Goal: Task Accomplishment & Management: Use online tool/utility

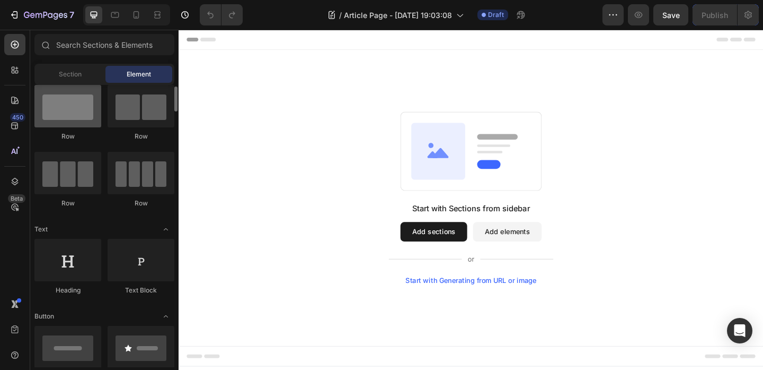
scroll to position [7, 0]
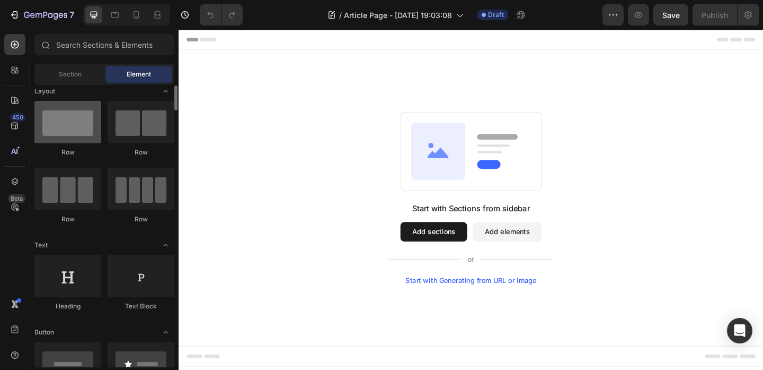
click at [75, 126] on div at bounding box center [67, 122] width 67 height 42
click at [474, 255] on button "Add sections" at bounding box center [456, 249] width 73 height 21
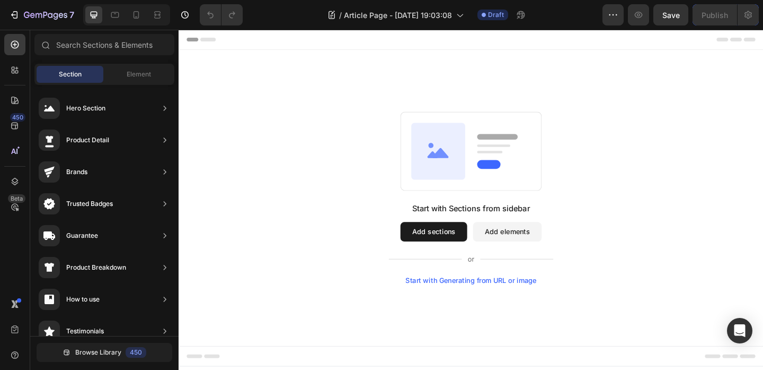
click at [470, 249] on button "Add sections" at bounding box center [456, 249] width 73 height 21
click at [499, 302] on div "Start with Generating from URL or image" at bounding box center [497, 302] width 143 height 8
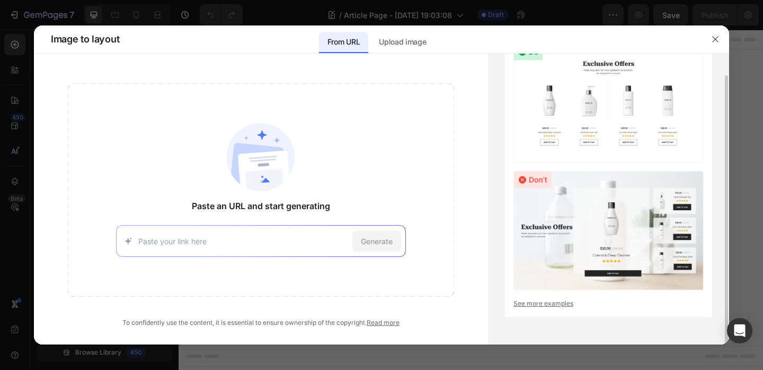
scroll to position [0, 0]
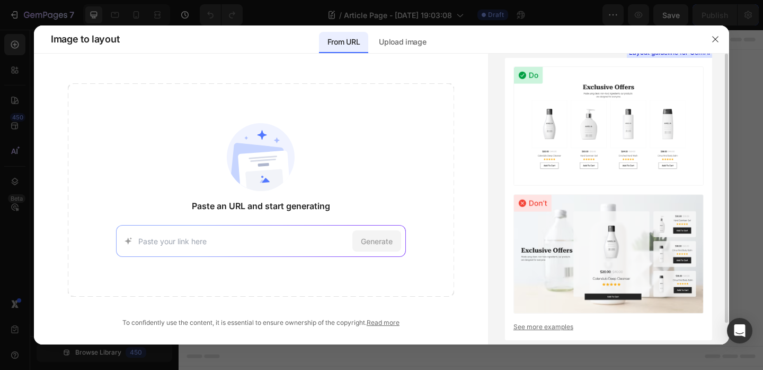
click at [616, 209] on img at bounding box center [609, 253] width 190 height 119
click at [532, 74] on img at bounding box center [609, 125] width 190 height 119
click at [397, 41] on p "Upload image" at bounding box center [402, 42] width 47 height 13
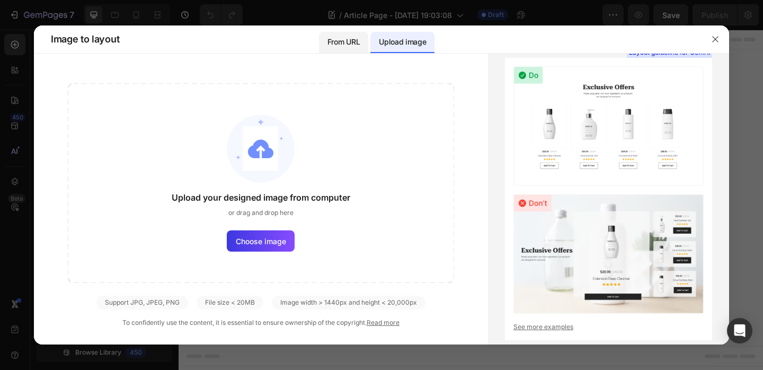
click at [347, 42] on p "From URL" at bounding box center [344, 42] width 32 height 13
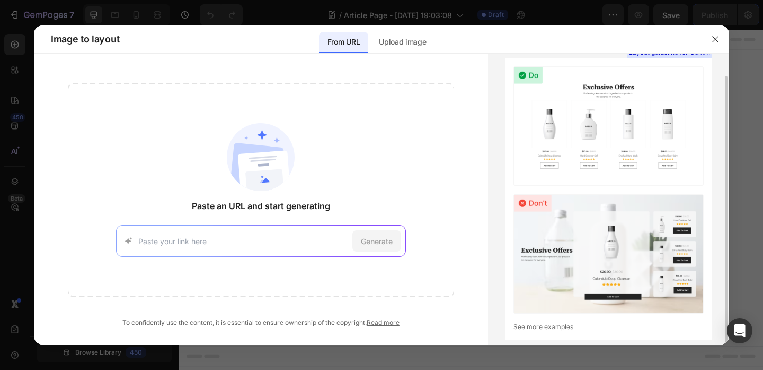
scroll to position [23, 0]
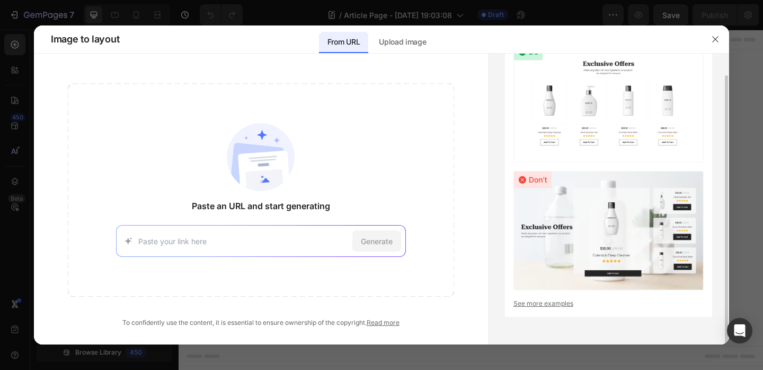
click at [560, 306] on link "See more examples" at bounding box center [609, 303] width 190 height 10
click at [719, 38] on icon "button" at bounding box center [715, 39] width 8 height 8
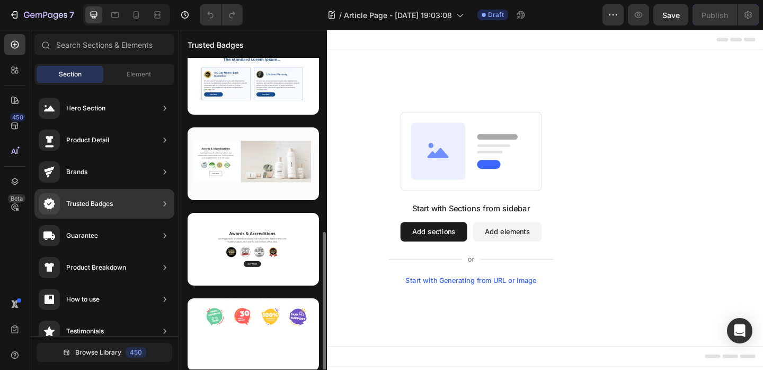
scroll to position [195, 0]
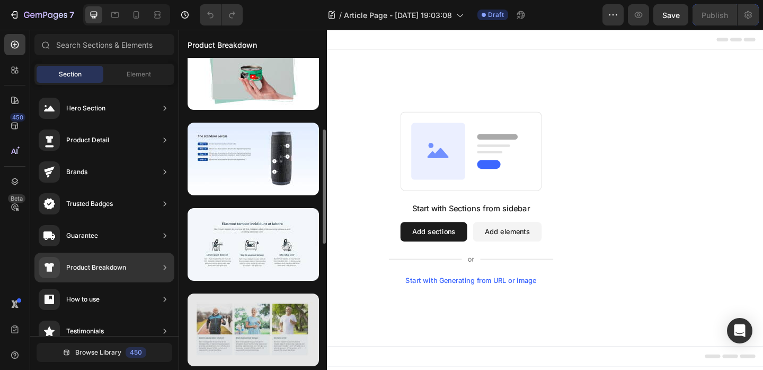
click at [210, 324] on div at bounding box center [253, 329] width 131 height 73
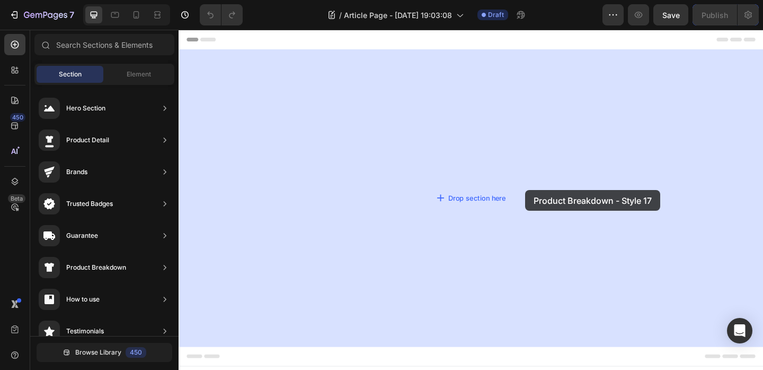
drag, startPoint x: 390, startPoint y: 355, endPoint x: 555, endPoint y: 204, distance: 222.9
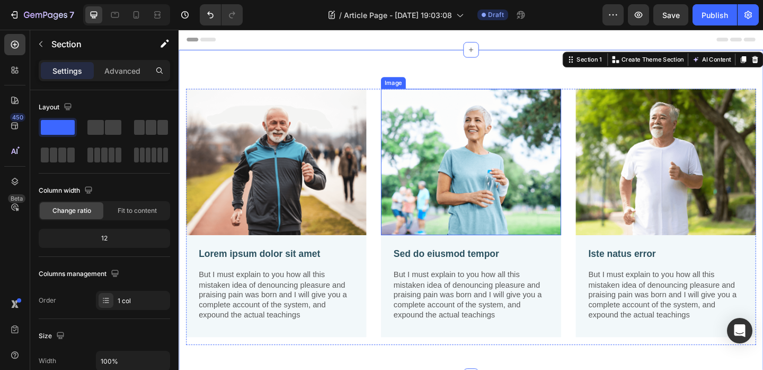
click at [539, 159] on img at bounding box center [497, 173] width 196 height 159
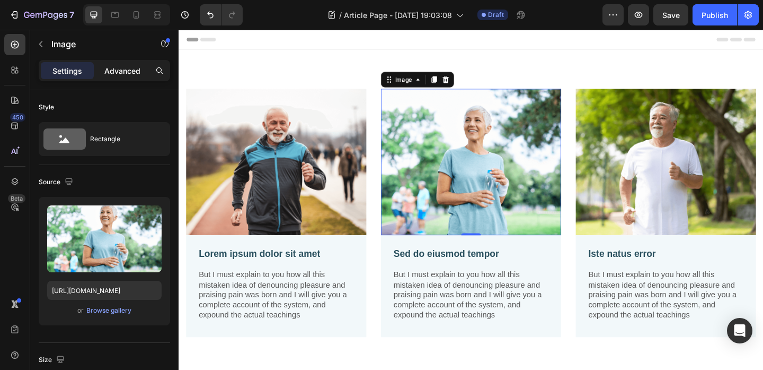
click at [130, 68] on p "Advanced" at bounding box center [122, 70] width 36 height 11
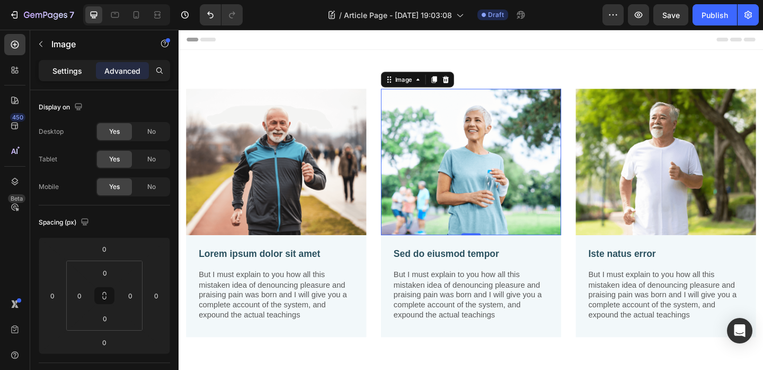
click at [73, 71] on p "Settings" at bounding box center [67, 70] width 30 height 11
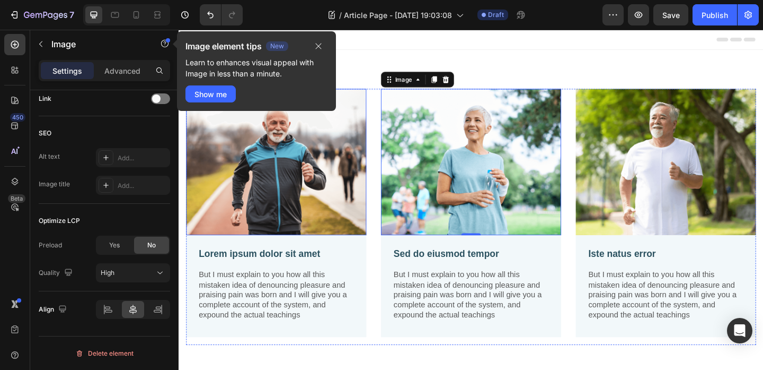
scroll to position [70, 0]
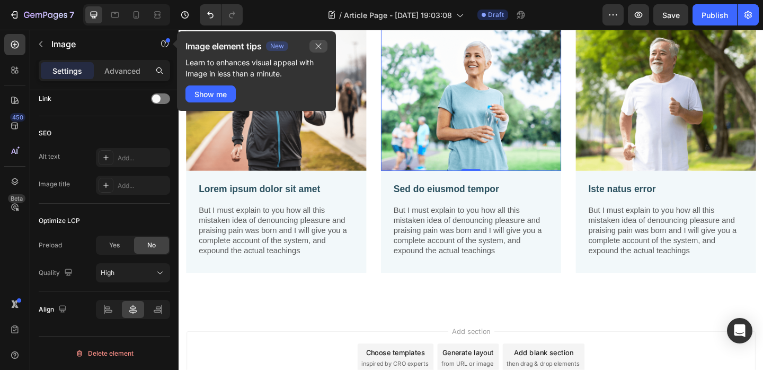
click at [322, 47] on icon "button" at bounding box center [318, 46] width 8 height 8
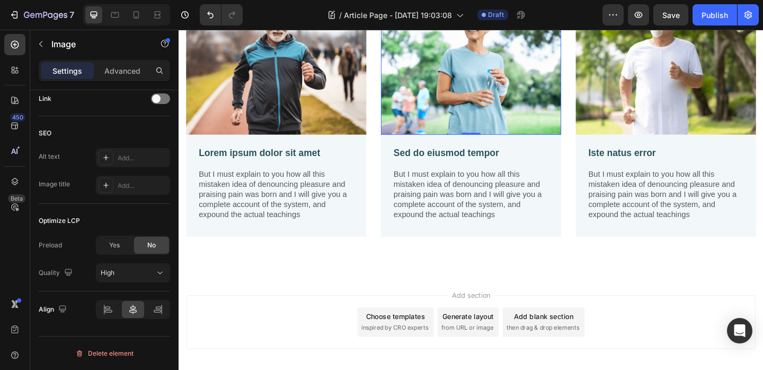
scroll to position [0, 0]
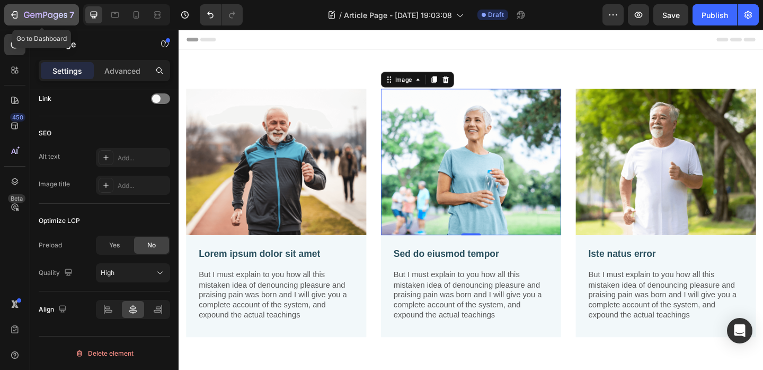
click at [40, 20] on icon "button" at bounding box center [45, 15] width 43 height 9
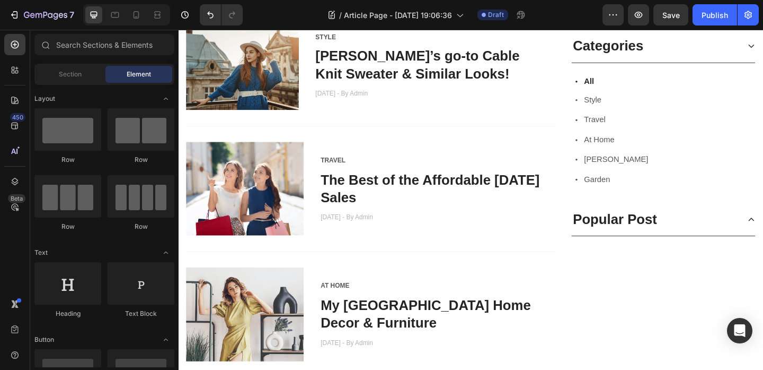
scroll to position [605, 0]
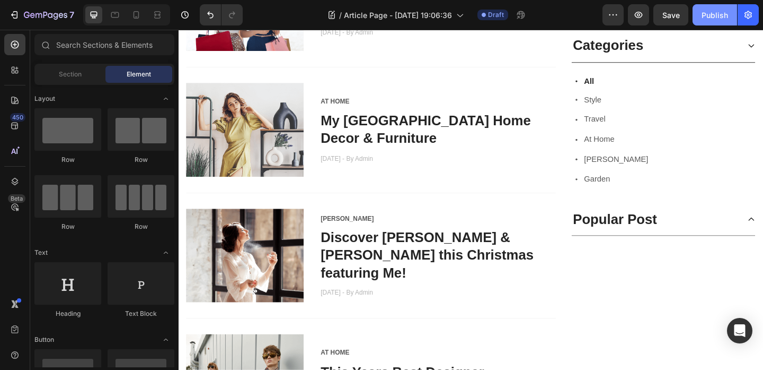
click at [727, 15] on div "Publish" at bounding box center [715, 15] width 27 height 11
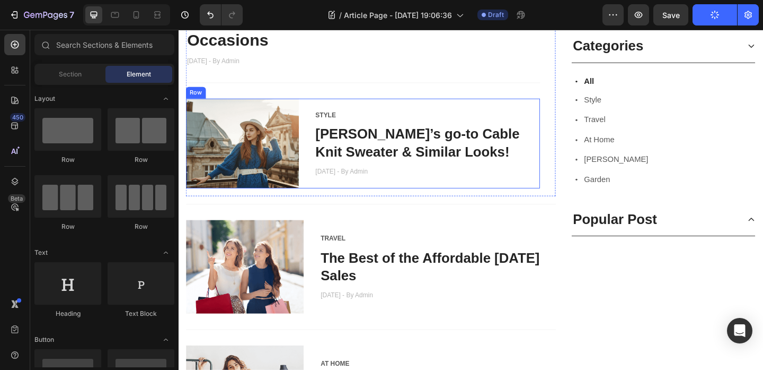
scroll to position [0, 0]
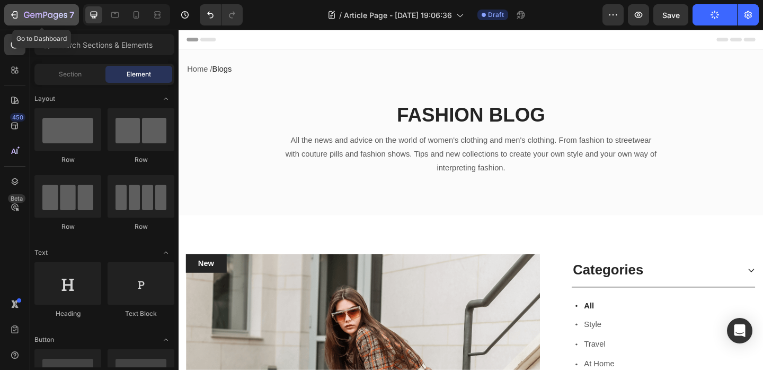
click at [62, 12] on icon "button" at bounding box center [45, 15] width 43 height 9
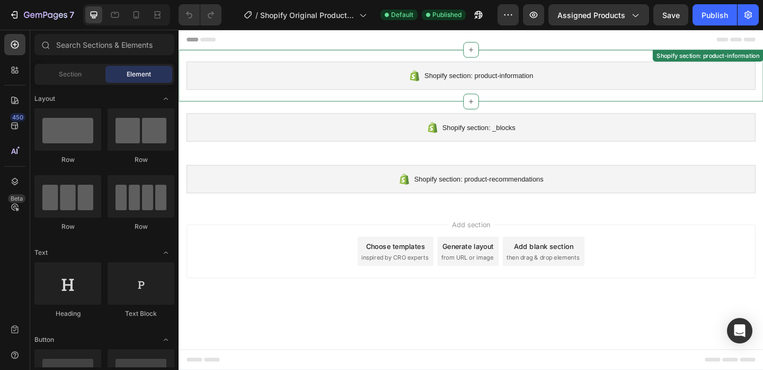
click at [527, 89] on div "Shopify section: product-information" at bounding box center [496, 79] width 619 height 31
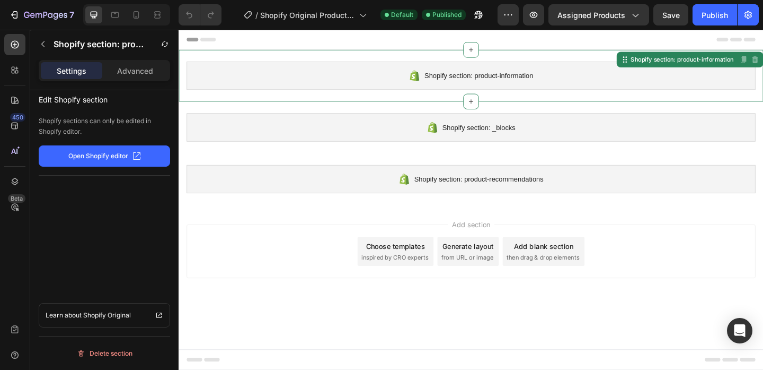
click at [145, 161] on button "Open Shopify editor" at bounding box center [104, 155] width 131 height 21
